Goal: Task Accomplishment & Management: Use online tool/utility

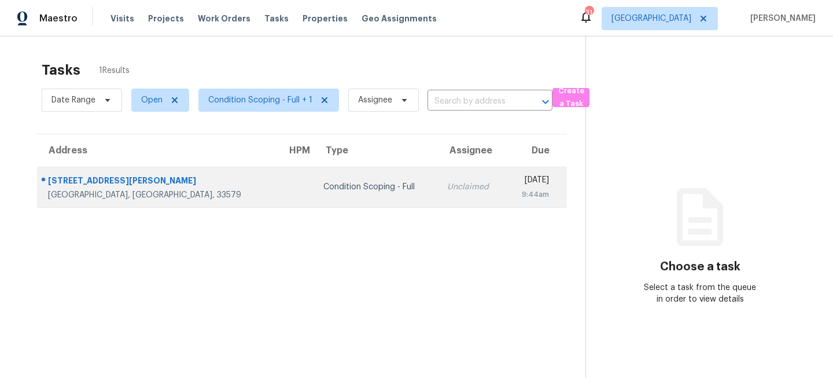
click at [337, 187] on div "Condition Scoping - Full" at bounding box center [375, 187] width 105 height 12
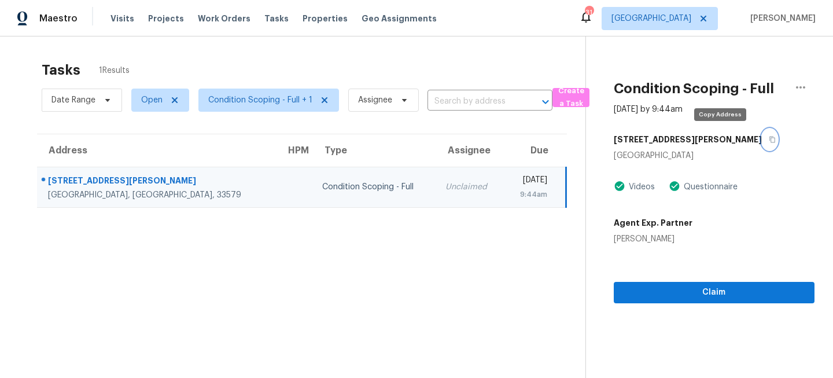
click at [769, 139] on icon "button" at bounding box center [772, 140] width 6 height 6
click at [769, 137] on icon "button" at bounding box center [772, 139] width 7 height 7
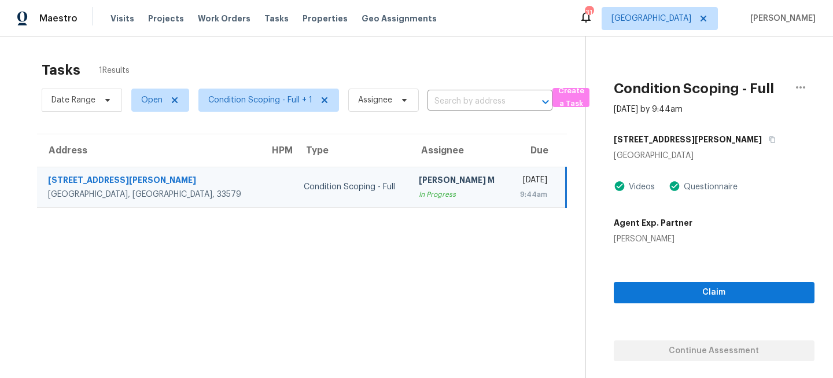
click at [328, 242] on section "Tasks 1 Results Date Range Open Condition Scoping - Full + 1 Assignee ​ Create …" at bounding box center [302, 234] width 567 height 359
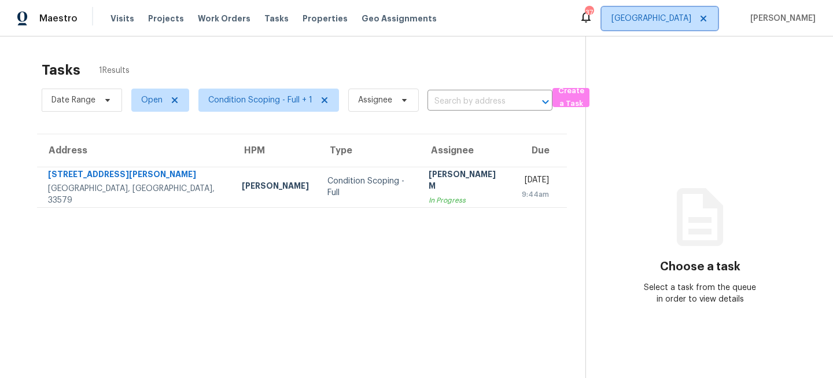
click at [685, 11] on span "[GEOGRAPHIC_DATA]" at bounding box center [660, 18] width 116 height 23
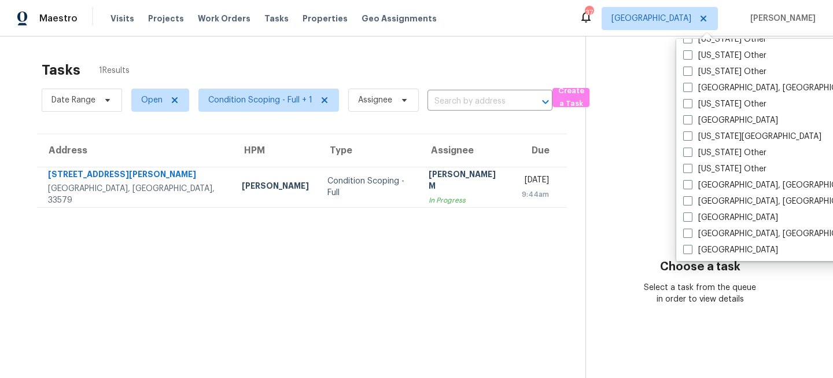
scroll to position [688, 0]
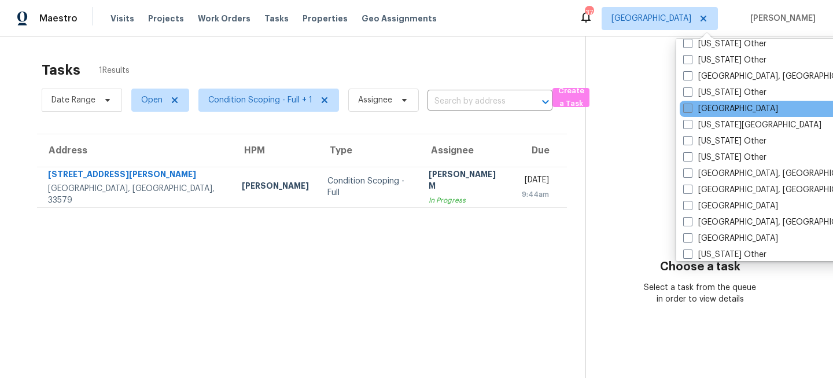
click at [691, 109] on span at bounding box center [687, 108] width 9 height 9
click at [691, 109] on input "[GEOGRAPHIC_DATA]" at bounding box center [687, 107] width 8 height 8
checkbox input "true"
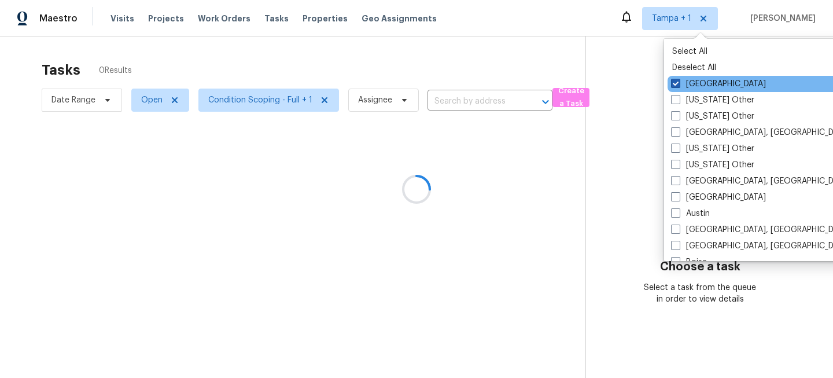
click at [699, 85] on label "[GEOGRAPHIC_DATA]" at bounding box center [718, 84] width 95 height 12
click at [679, 85] on input "[GEOGRAPHIC_DATA]" at bounding box center [675, 82] width 8 height 8
checkbox input "false"
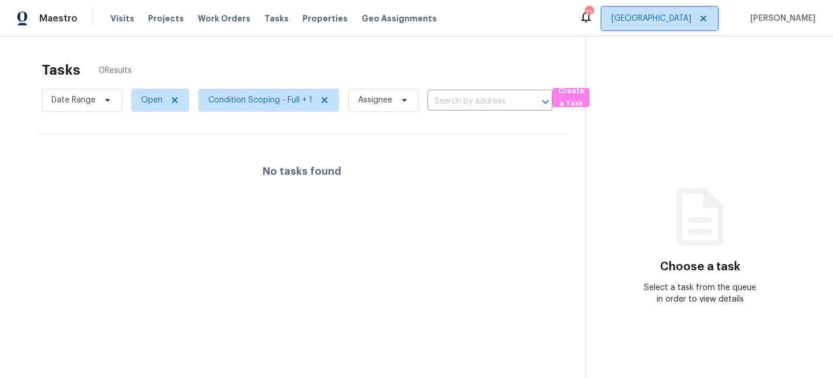
click at [682, 25] on span "[GEOGRAPHIC_DATA]" at bounding box center [660, 18] width 116 height 23
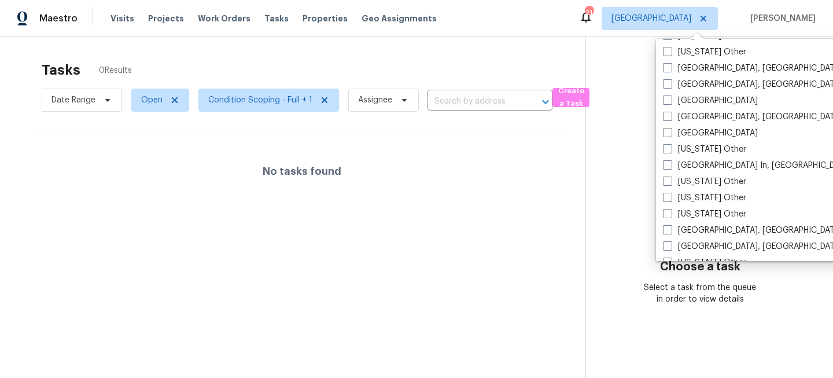
scroll to position [779, 0]
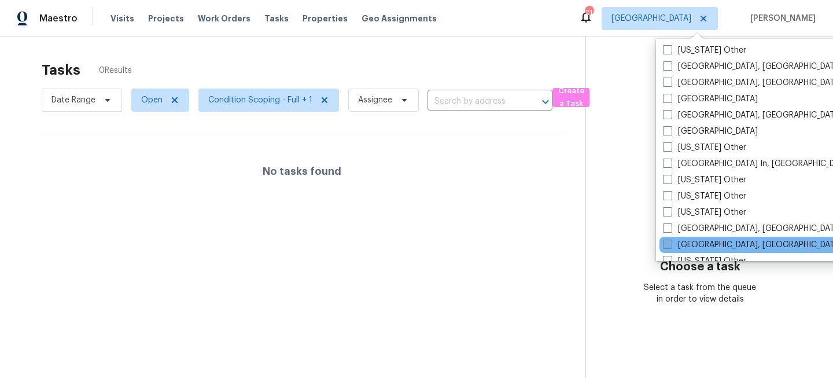
click at [677, 244] on label "[GEOGRAPHIC_DATA], [GEOGRAPHIC_DATA]" at bounding box center [752, 245] width 179 height 12
click at [670, 244] on input "[GEOGRAPHIC_DATA], [GEOGRAPHIC_DATA]" at bounding box center [667, 243] width 8 height 8
checkbox input "true"
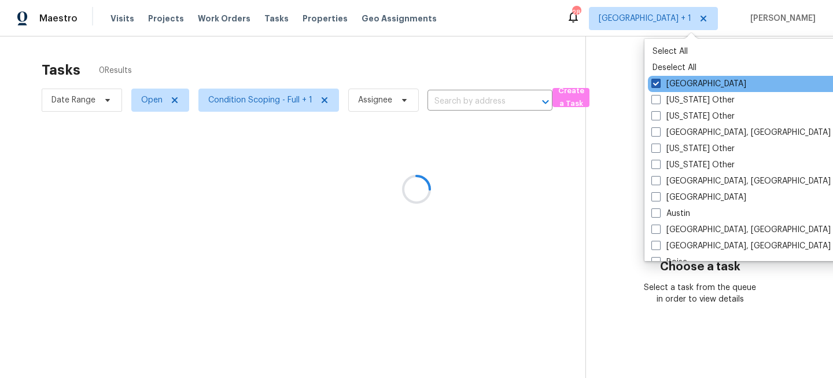
click at [685, 78] on label "[GEOGRAPHIC_DATA]" at bounding box center [698, 84] width 95 height 12
click at [659, 78] on input "[GEOGRAPHIC_DATA]" at bounding box center [655, 82] width 8 height 8
checkbox input "false"
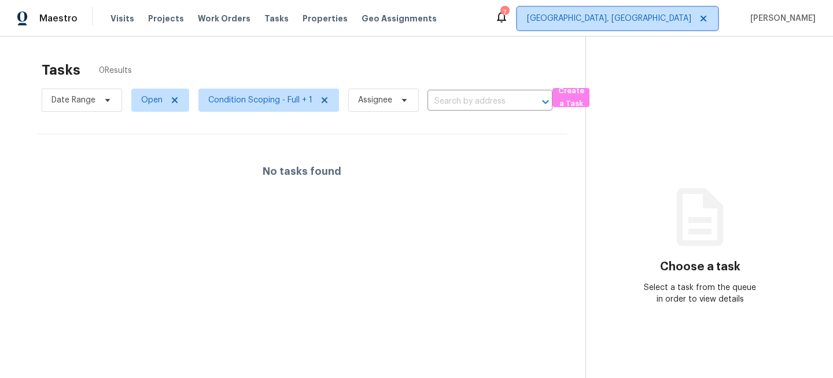
click at [683, 20] on span "[GEOGRAPHIC_DATA], [GEOGRAPHIC_DATA]" at bounding box center [609, 19] width 164 height 12
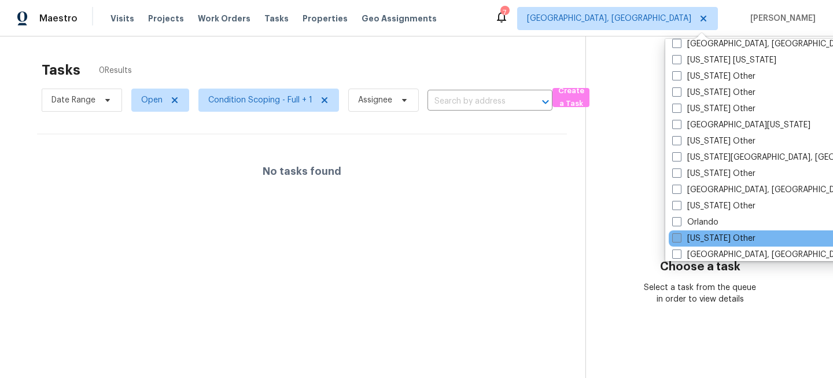
scroll to position [1202, 0]
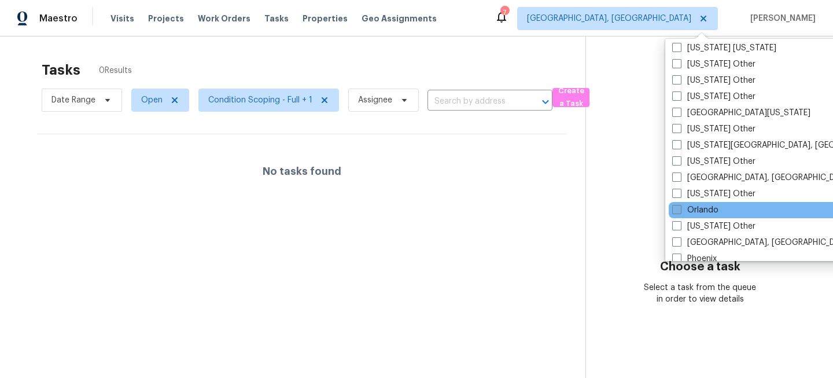
click at [702, 209] on label "Orlando" at bounding box center [695, 210] width 46 height 12
click at [680, 209] on input "Orlando" at bounding box center [676, 208] width 8 height 8
checkbox input "true"
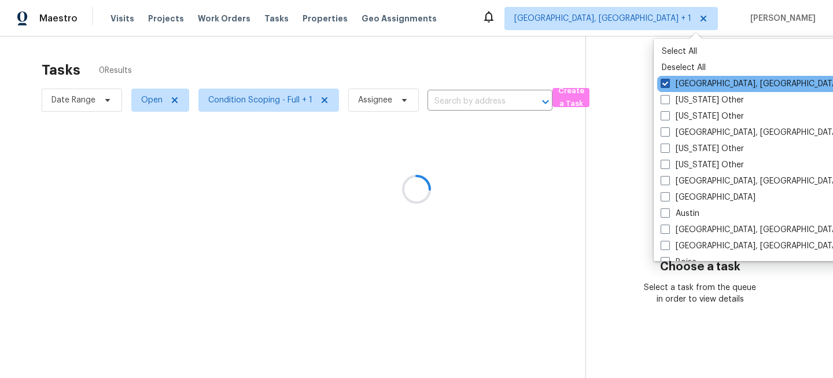
click at [694, 80] on label "Miami, FL" at bounding box center [750, 84] width 179 height 12
click at [668, 80] on input "[GEOGRAPHIC_DATA], [GEOGRAPHIC_DATA]" at bounding box center [665, 82] width 8 height 8
checkbox input "false"
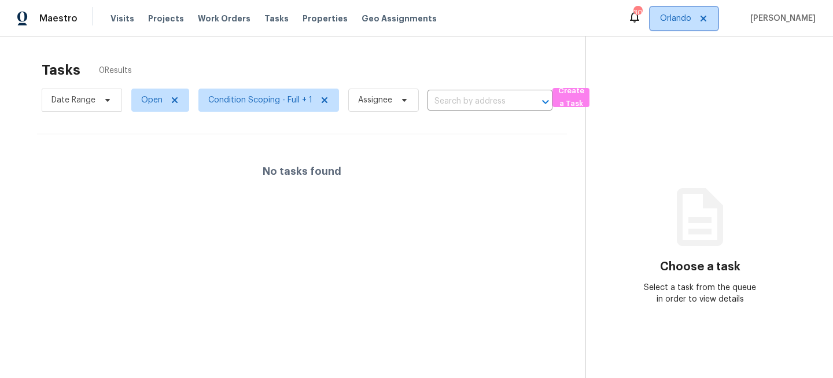
click at [686, 24] on span "Orlando" at bounding box center [675, 19] width 31 height 12
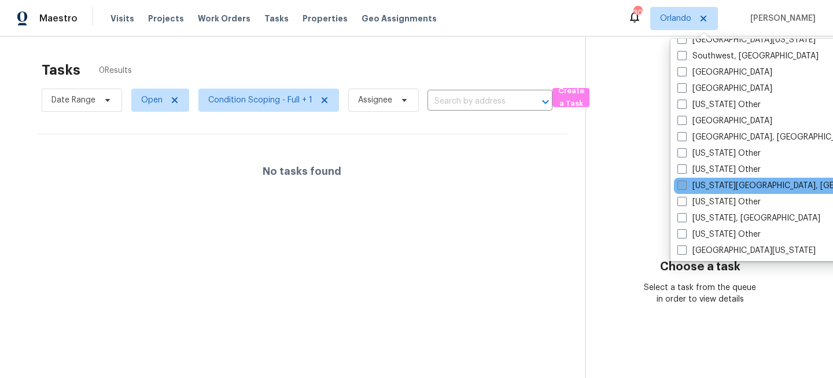
scroll to position [1702, 0]
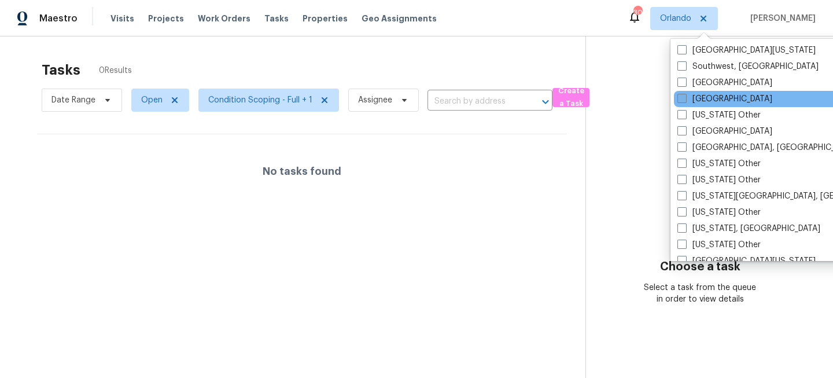
click at [701, 100] on label "[GEOGRAPHIC_DATA]" at bounding box center [724, 99] width 95 height 12
click at [685, 100] on input "[GEOGRAPHIC_DATA]" at bounding box center [681, 97] width 8 height 8
checkbox input "true"
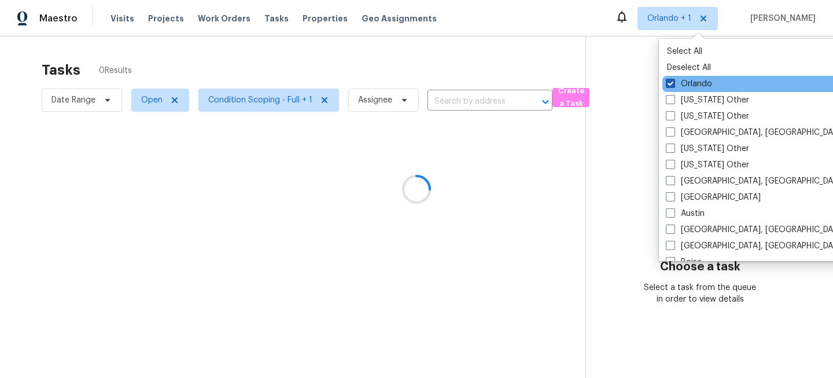
click at [695, 84] on label "Orlando" at bounding box center [689, 84] width 46 height 12
click at [673, 84] on input "Orlando" at bounding box center [670, 82] width 8 height 8
checkbox input "false"
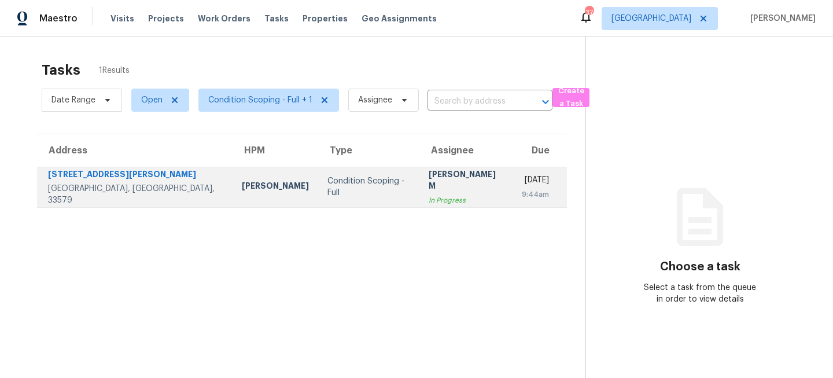
click at [337, 196] on td "Condition Scoping - Full" at bounding box center [368, 187] width 101 height 40
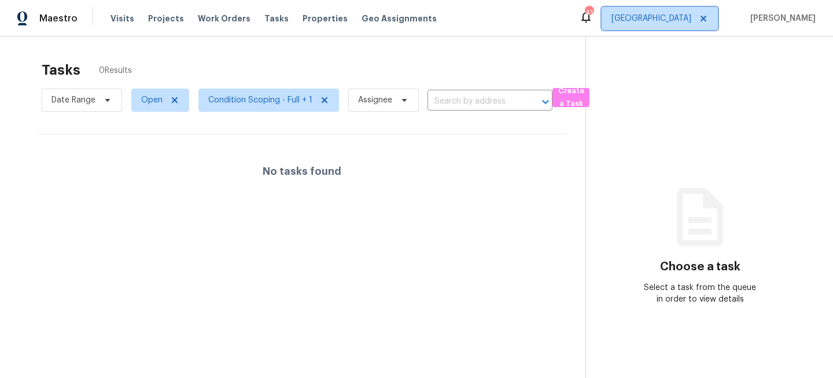
click at [691, 20] on span "[GEOGRAPHIC_DATA]" at bounding box center [651, 19] width 80 height 12
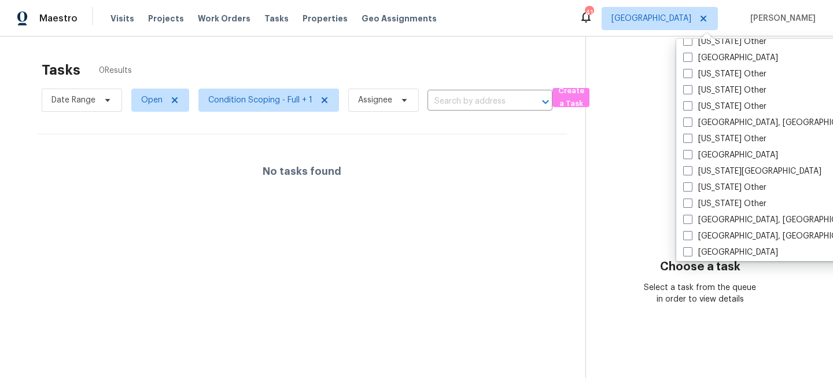
scroll to position [642, 0]
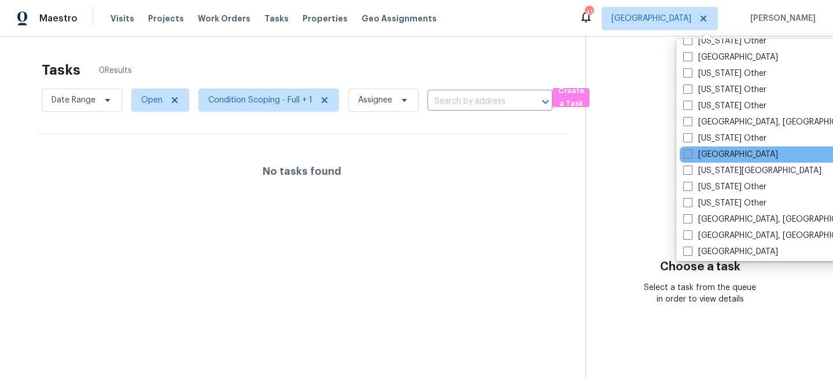
click at [700, 157] on label "[GEOGRAPHIC_DATA]" at bounding box center [730, 155] width 95 height 12
click at [691, 156] on input "[GEOGRAPHIC_DATA]" at bounding box center [687, 153] width 8 height 8
checkbox input "true"
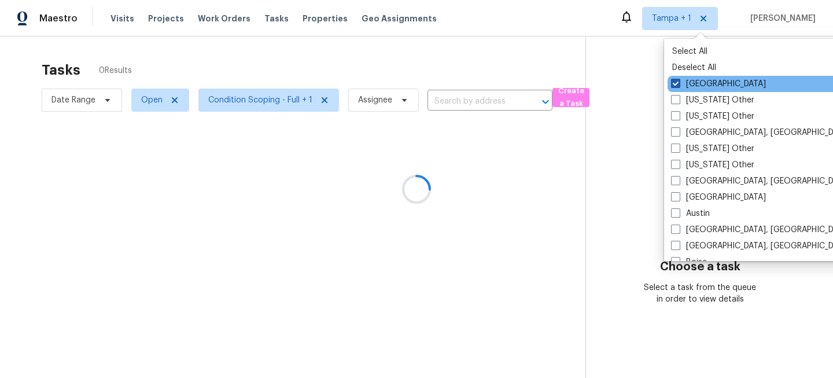
click at [684, 81] on label "[GEOGRAPHIC_DATA]" at bounding box center [718, 84] width 95 height 12
click at [679, 81] on input "[GEOGRAPHIC_DATA]" at bounding box center [675, 82] width 8 height 8
checkbox input "false"
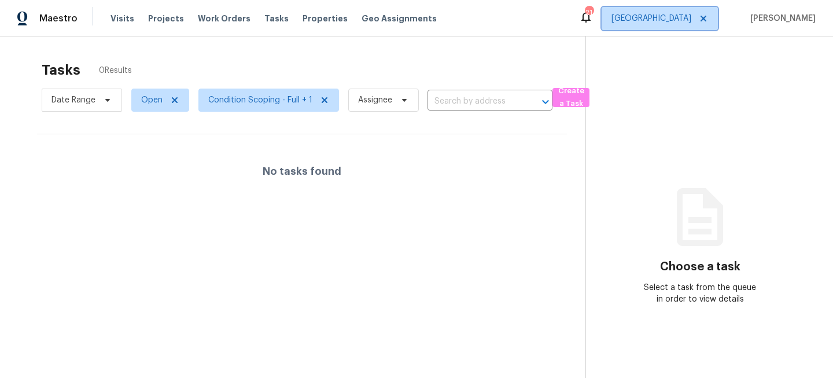
click at [684, 16] on span "[GEOGRAPHIC_DATA]" at bounding box center [651, 19] width 80 height 12
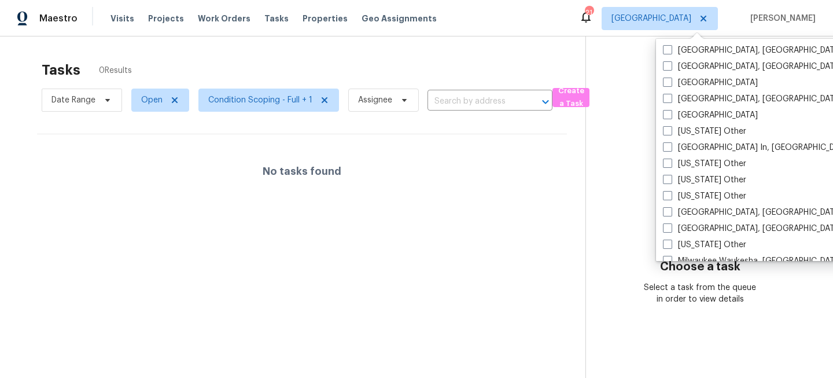
scroll to position [796, 0]
click at [679, 224] on label "[GEOGRAPHIC_DATA], [GEOGRAPHIC_DATA]" at bounding box center [752, 228] width 179 height 12
click at [670, 224] on input "[GEOGRAPHIC_DATA], [GEOGRAPHIC_DATA]" at bounding box center [667, 226] width 8 height 8
checkbox input "true"
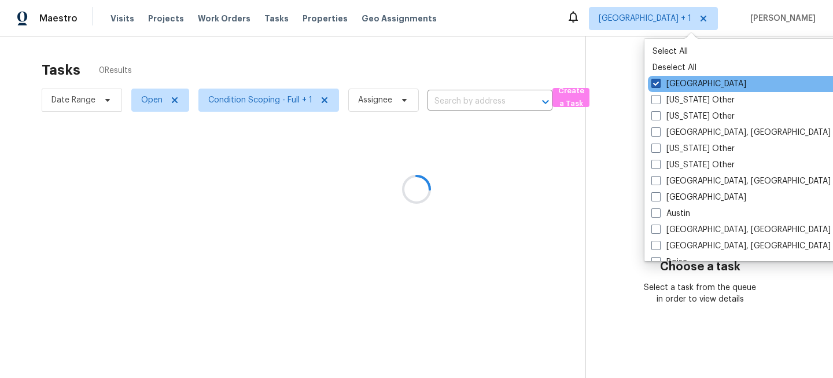
click at [685, 83] on label "[GEOGRAPHIC_DATA]" at bounding box center [698, 84] width 95 height 12
click at [659, 83] on input "[GEOGRAPHIC_DATA]" at bounding box center [655, 82] width 8 height 8
checkbox input "false"
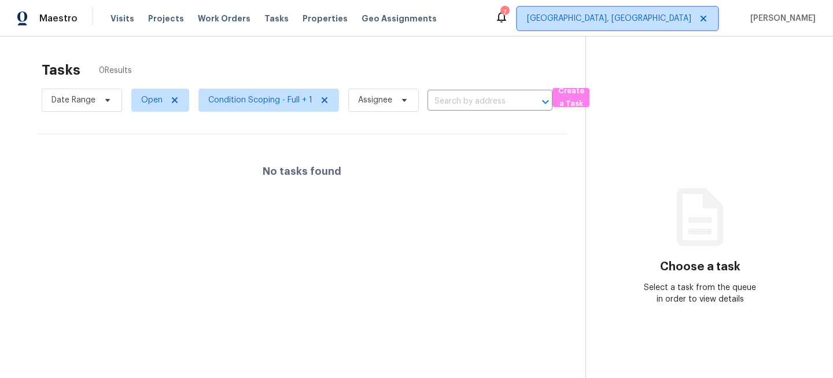
click at [691, 18] on span "[GEOGRAPHIC_DATA], [GEOGRAPHIC_DATA]" at bounding box center [609, 19] width 164 height 12
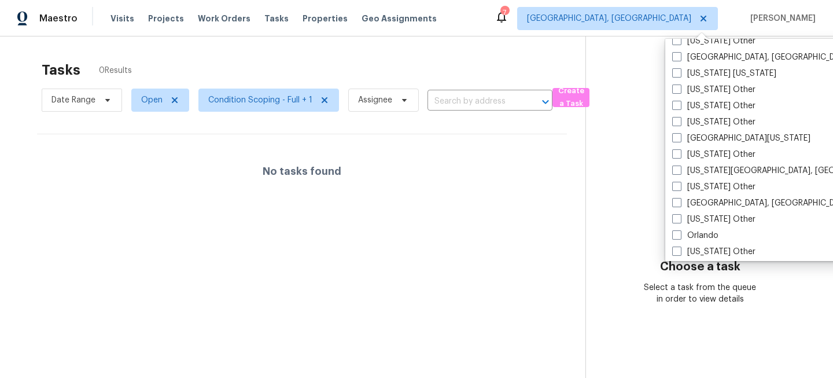
scroll to position [1193, 0]
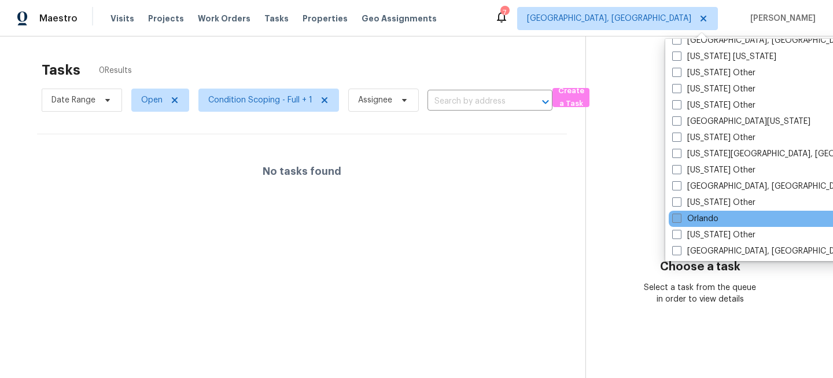
click at [692, 222] on label "Orlando" at bounding box center [695, 219] width 46 height 12
click at [680, 220] on input "Orlando" at bounding box center [676, 217] width 8 height 8
checkbox input "true"
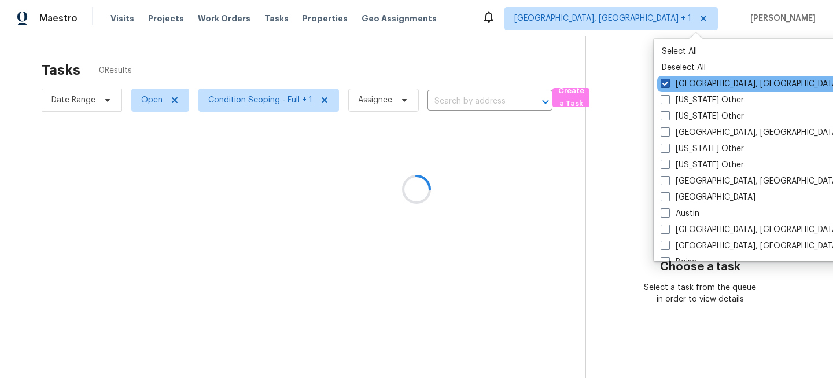
click at [684, 83] on label "Miami, FL" at bounding box center [750, 84] width 179 height 12
click at [668, 83] on input "Miami, FL" at bounding box center [665, 82] width 8 height 8
checkbox input "false"
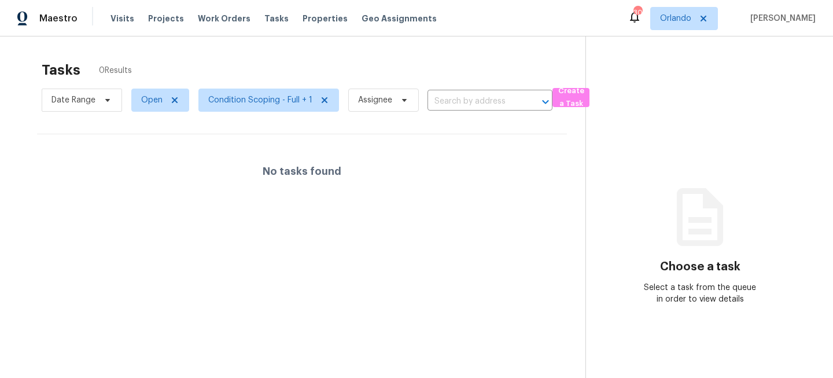
click at [684, 176] on section "Choose a task Select a task from the queue in order to view details" at bounding box center [699, 225] width 229 height 378
click at [696, 25] on span "Orlando" at bounding box center [684, 18] width 68 height 23
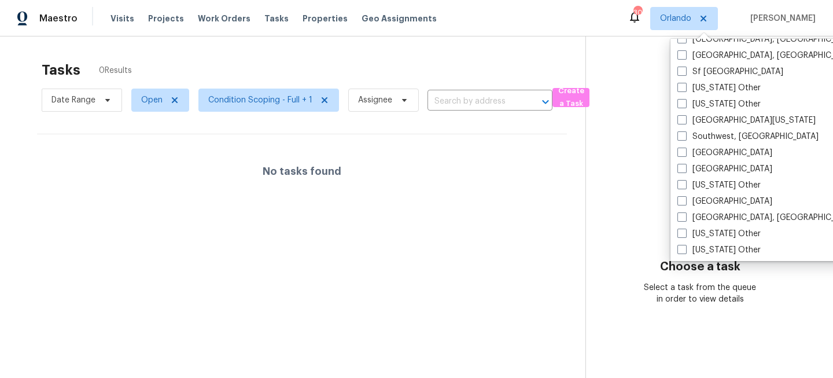
scroll to position [1635, 0]
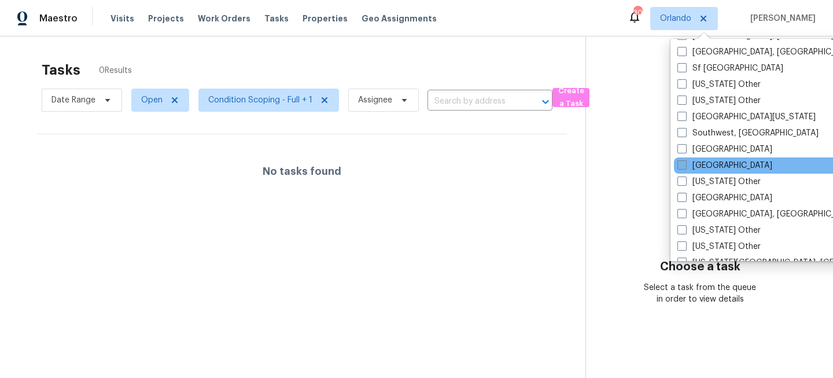
click at [691, 160] on label "[GEOGRAPHIC_DATA]" at bounding box center [724, 166] width 95 height 12
click at [685, 160] on input "[GEOGRAPHIC_DATA]" at bounding box center [681, 164] width 8 height 8
checkbox input "true"
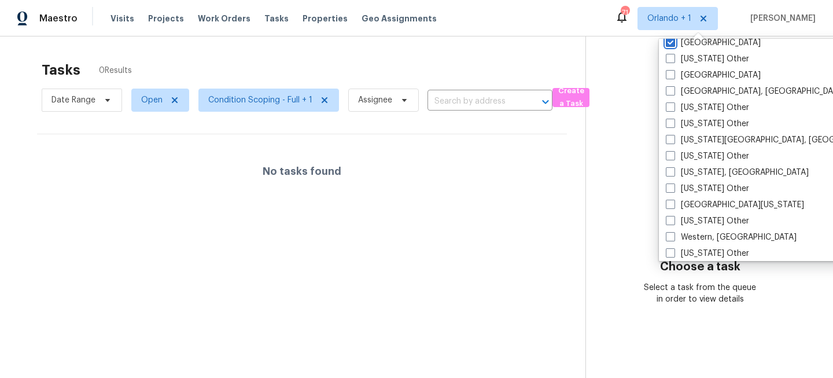
scroll to position [1779, 0]
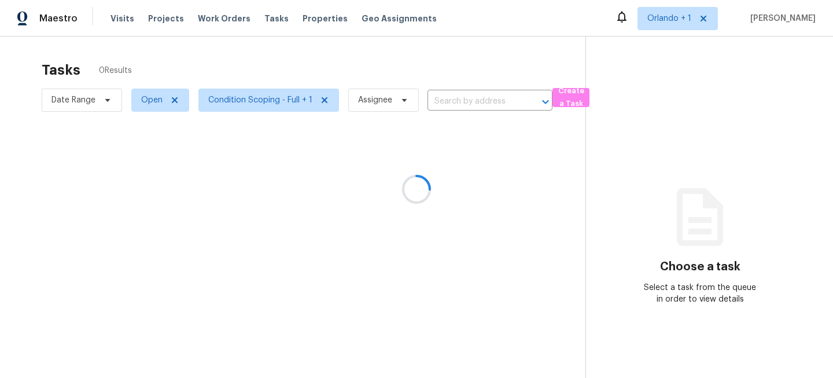
click at [697, 21] on div at bounding box center [416, 189] width 833 height 378
click at [675, 17] on div at bounding box center [416, 189] width 833 height 378
click at [683, 24] on span "Orlando + 1" at bounding box center [669, 19] width 44 height 12
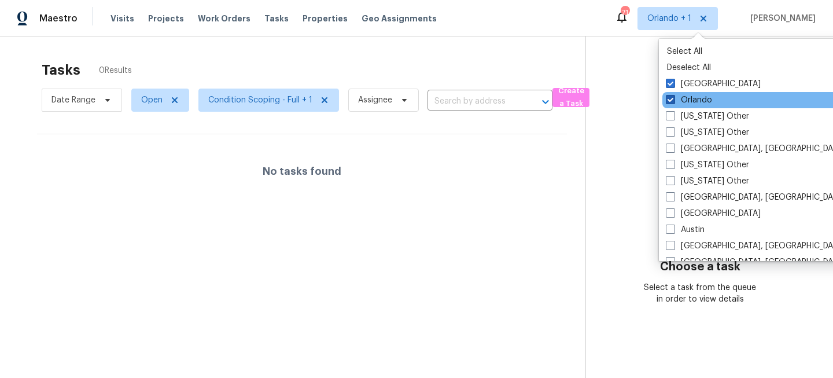
click at [683, 99] on label "Orlando" at bounding box center [689, 100] width 46 height 12
click at [673, 99] on input "Orlando" at bounding box center [670, 98] width 8 height 8
checkbox input "false"
